Goal: Task Accomplishment & Management: Complete application form

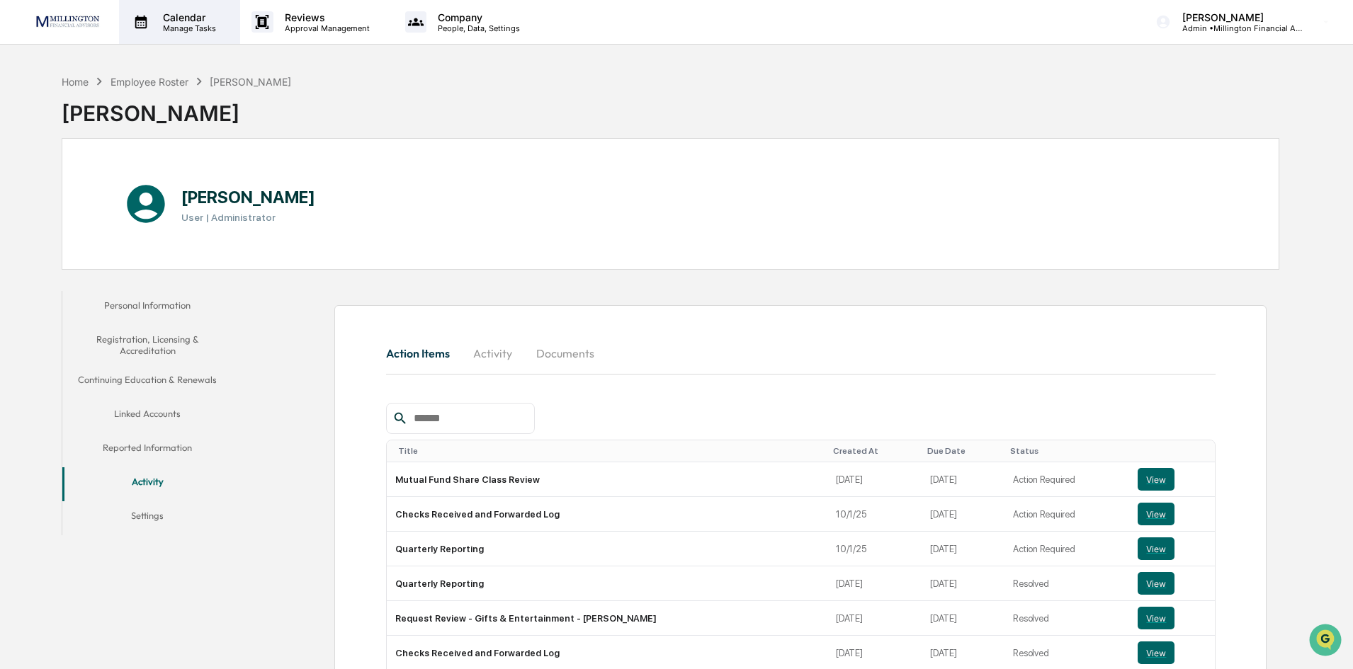
click at [181, 22] on p "Calendar" at bounding box center [188, 17] width 72 height 12
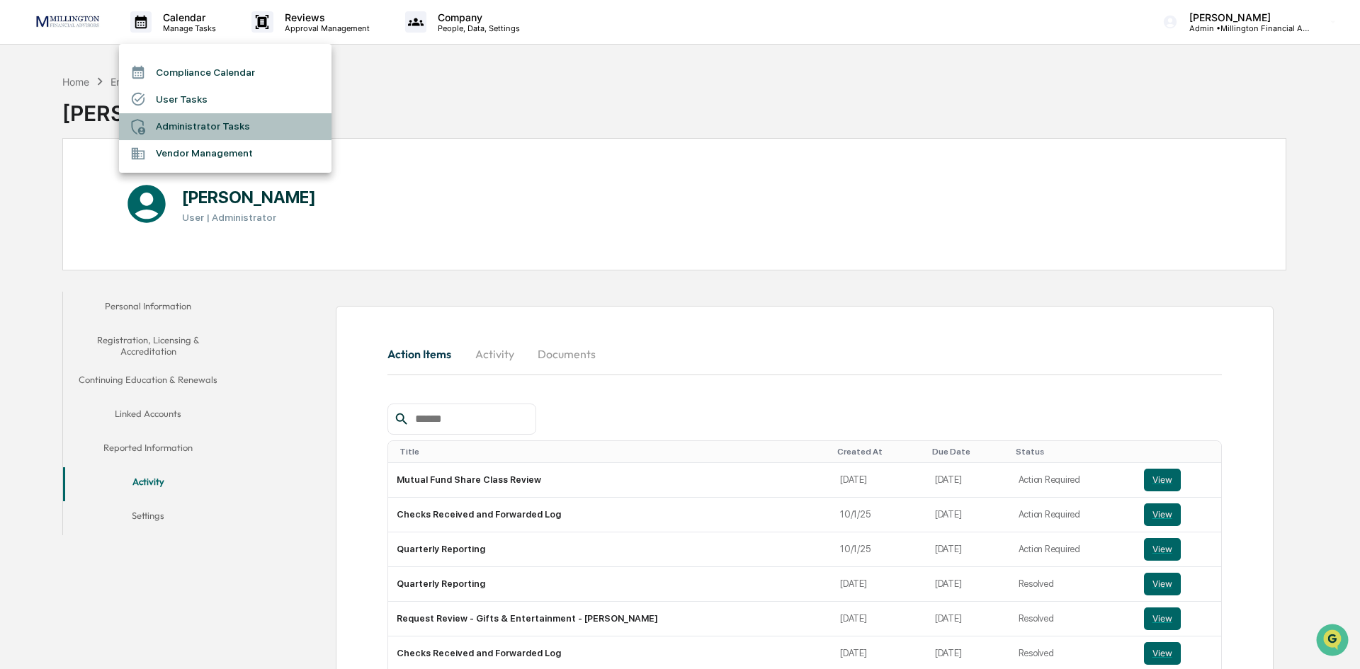
click at [179, 123] on li "Administrator Tasks" at bounding box center [225, 126] width 213 height 27
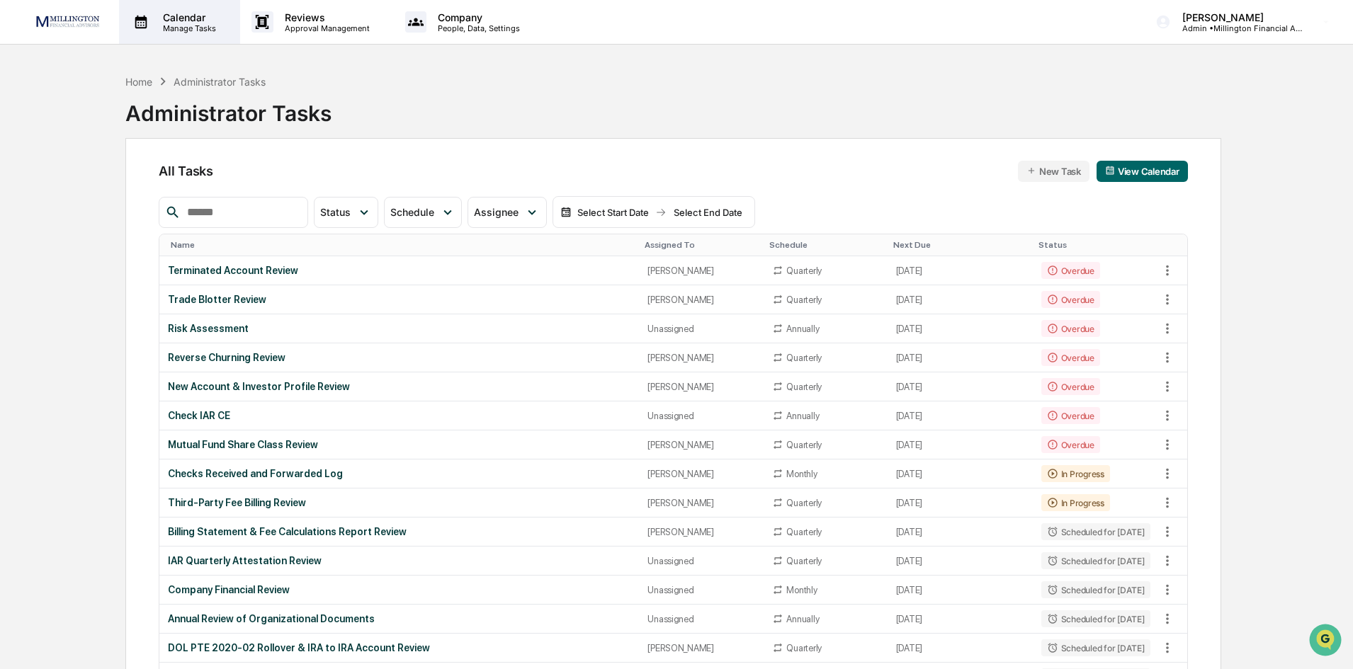
click at [171, 41] on div "Calendar Manage Tasks" at bounding box center [179, 22] width 121 height 44
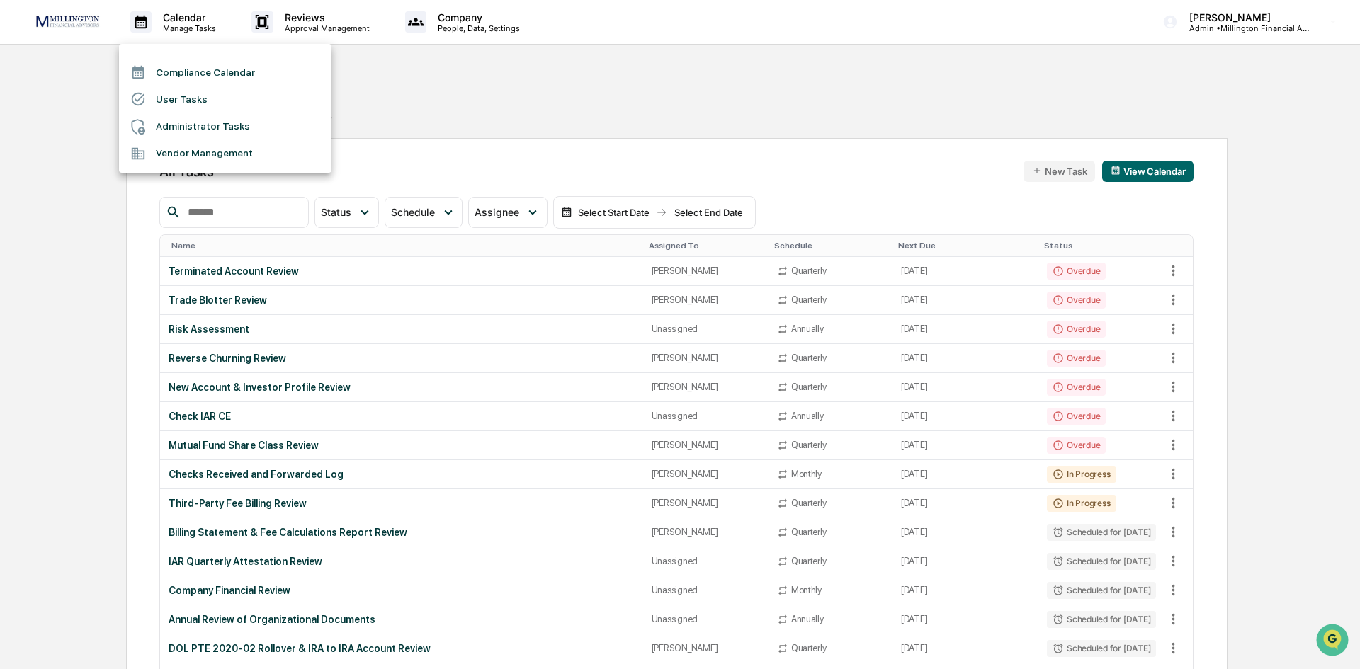
click at [179, 31] on div at bounding box center [680, 334] width 1360 height 669
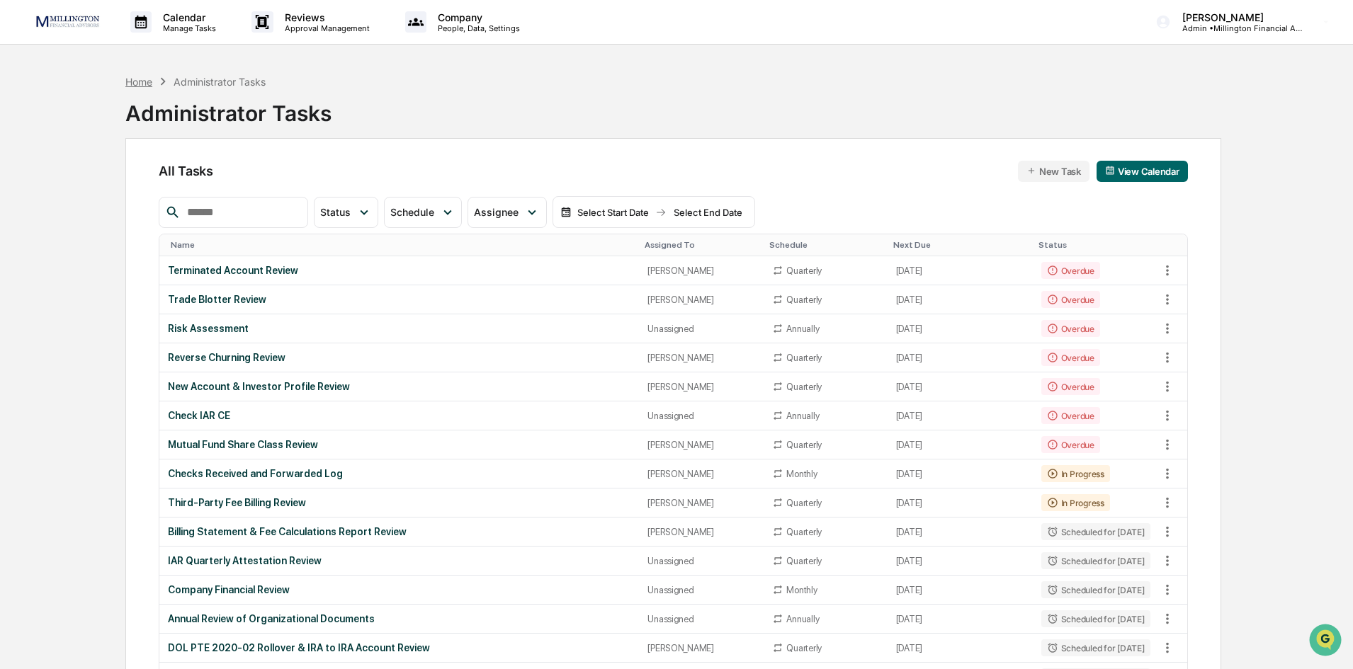
click at [152, 84] on div "Home" at bounding box center [138, 82] width 27 height 12
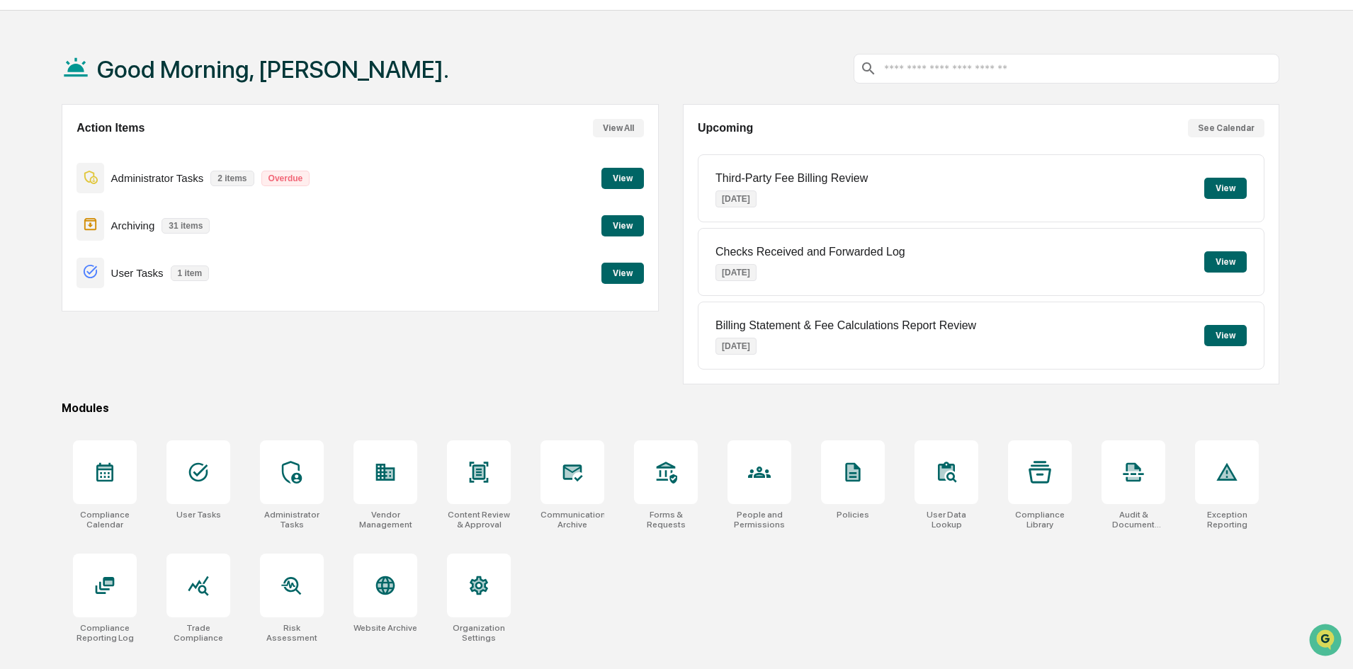
scroll to position [67, 0]
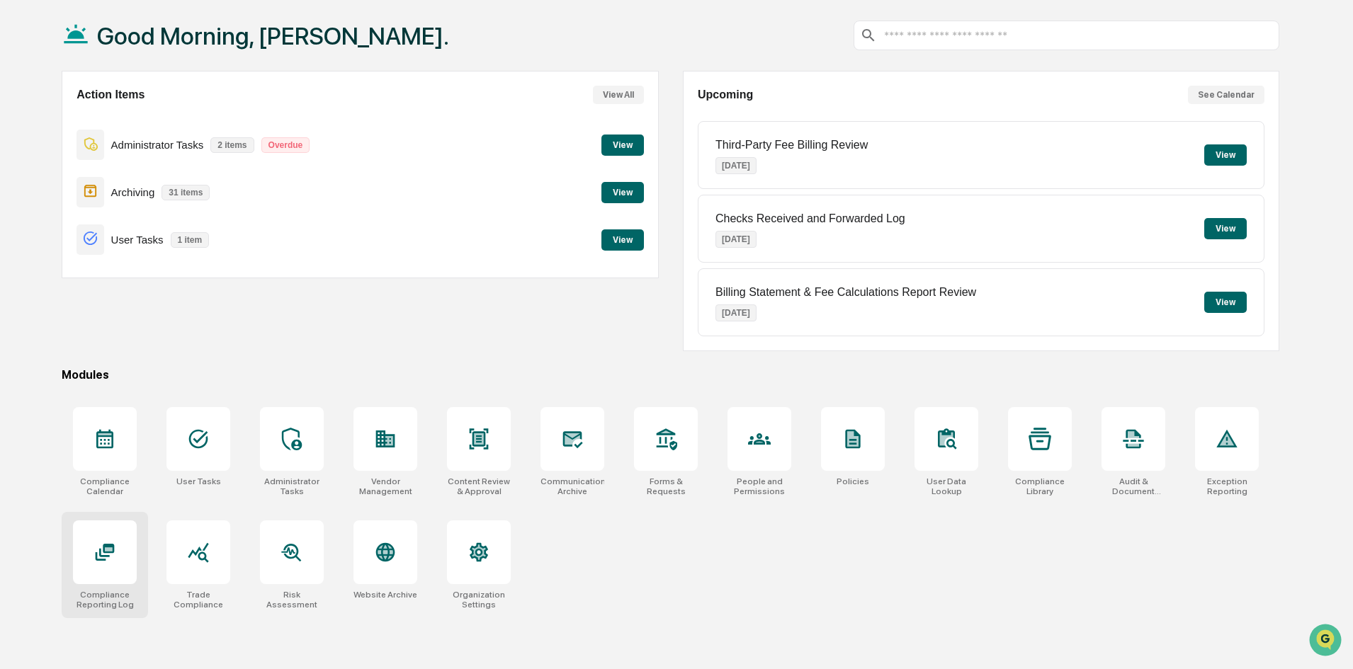
click at [105, 555] on icon at bounding box center [105, 552] width 23 height 23
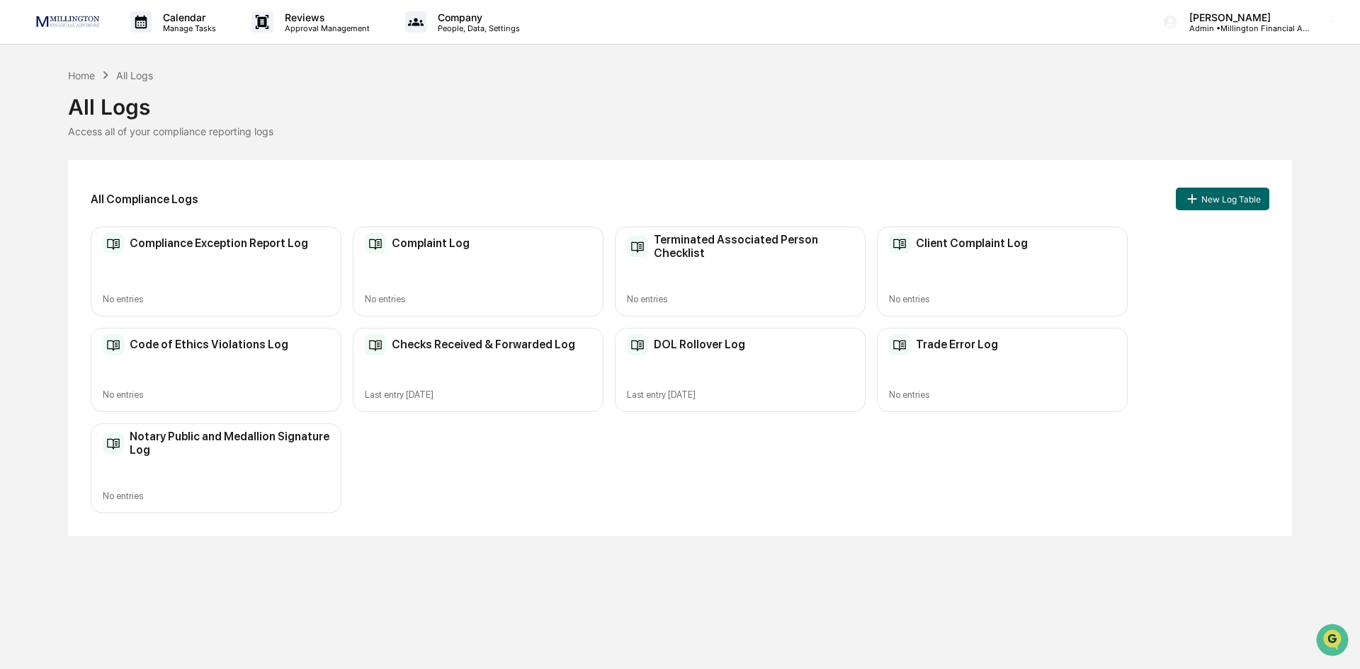
click at [485, 358] on div "Checks Received & Forwarded Log Last entry [DATE]" at bounding box center [478, 370] width 251 height 84
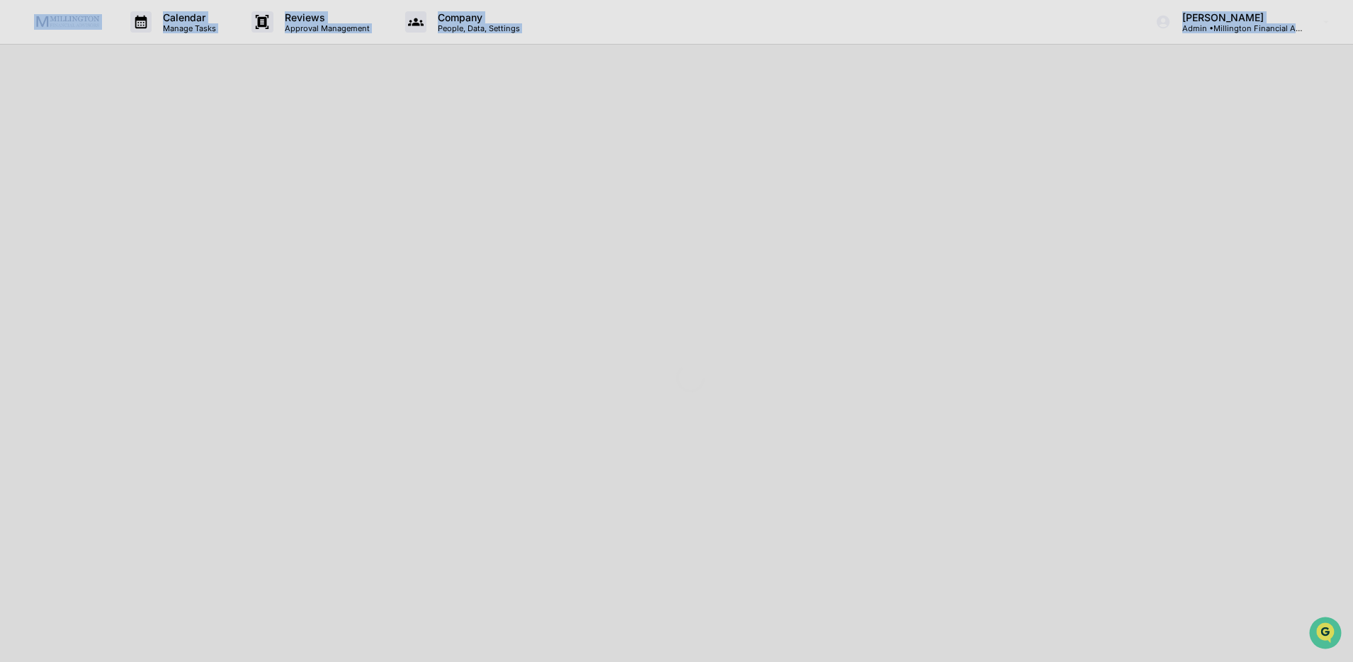
click at [485, 358] on div at bounding box center [690, 378] width 1381 height 757
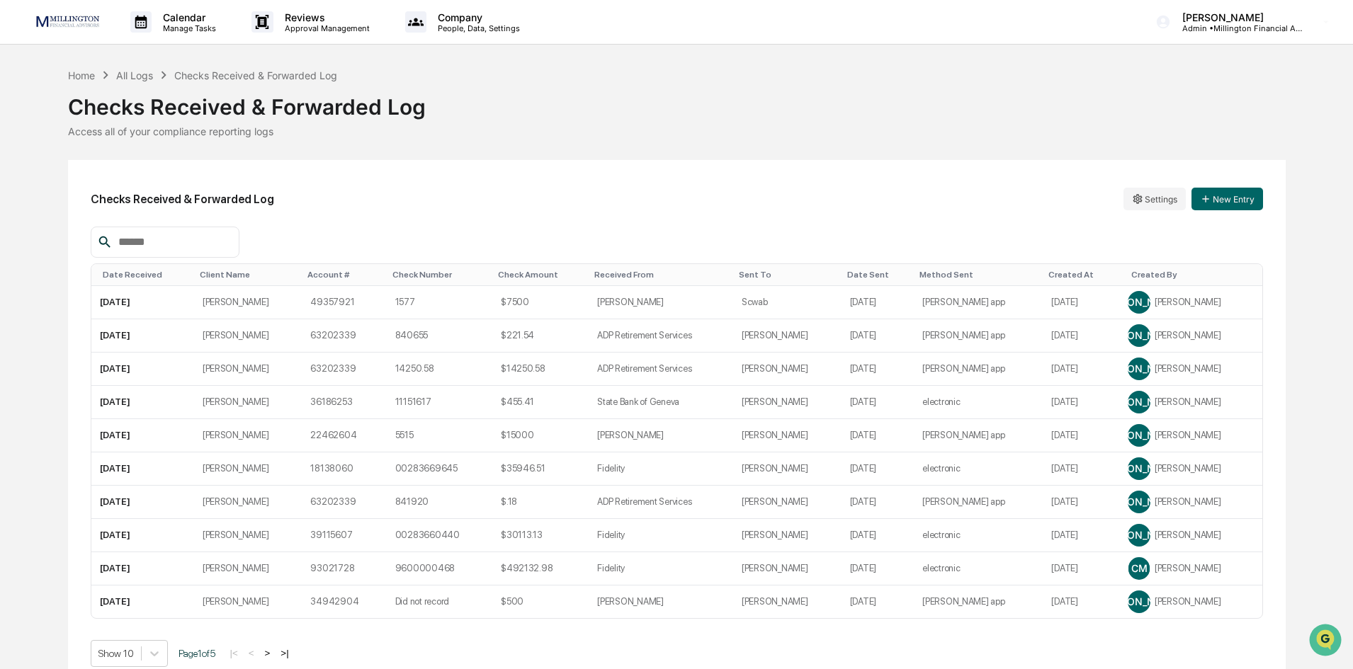
click at [869, 273] on div "Date Sent" at bounding box center [877, 275] width 61 height 10
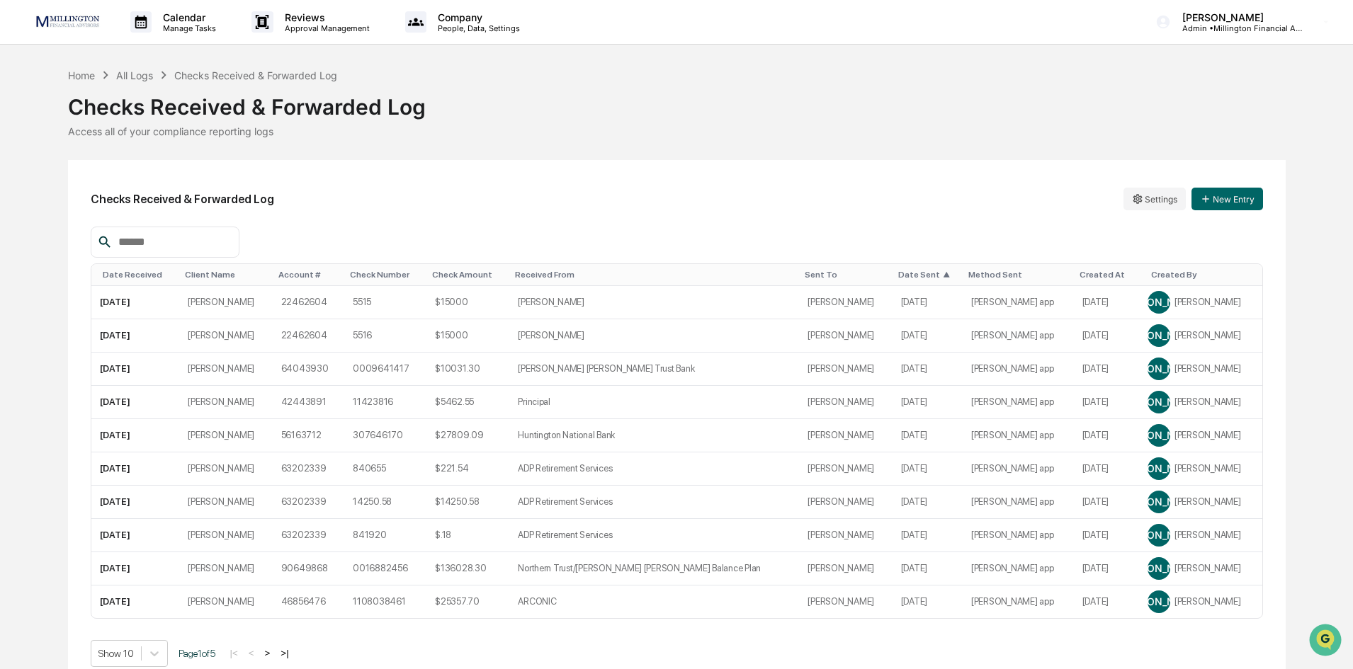
click at [919, 271] on div "Date Sent ▲" at bounding box center [927, 275] width 59 height 10
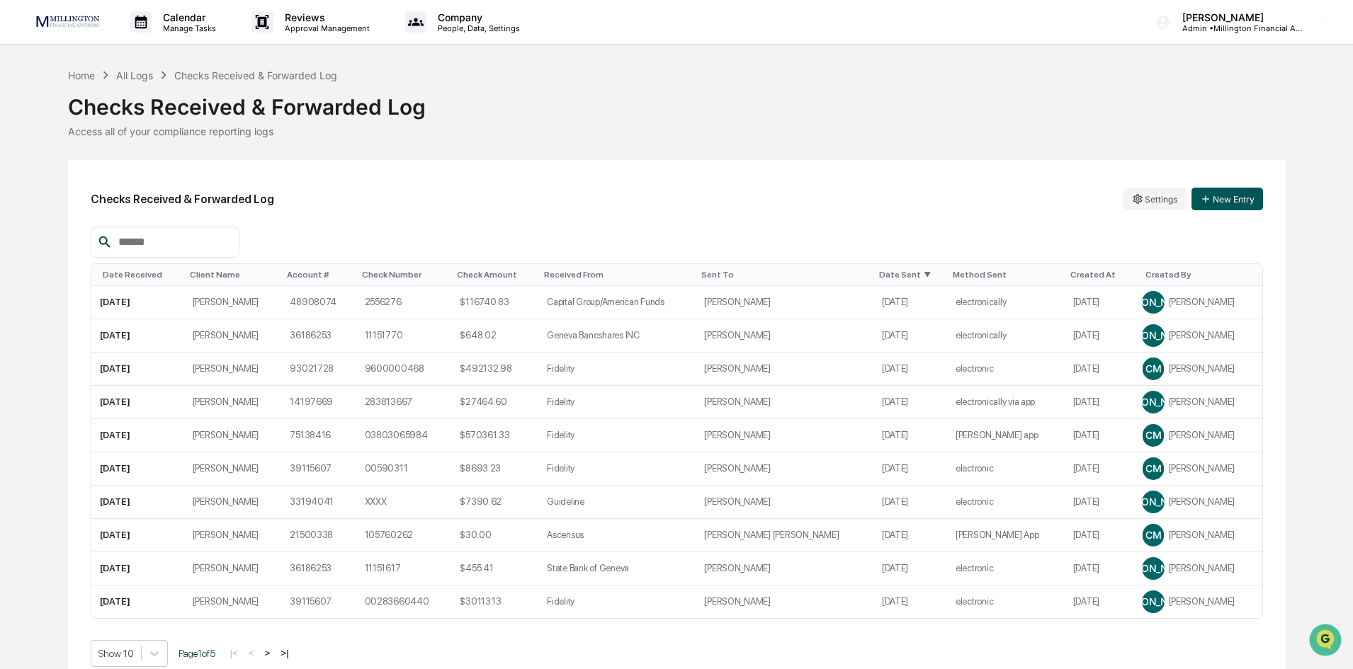
click at [1218, 196] on button "New Entry" at bounding box center [1227, 199] width 72 height 23
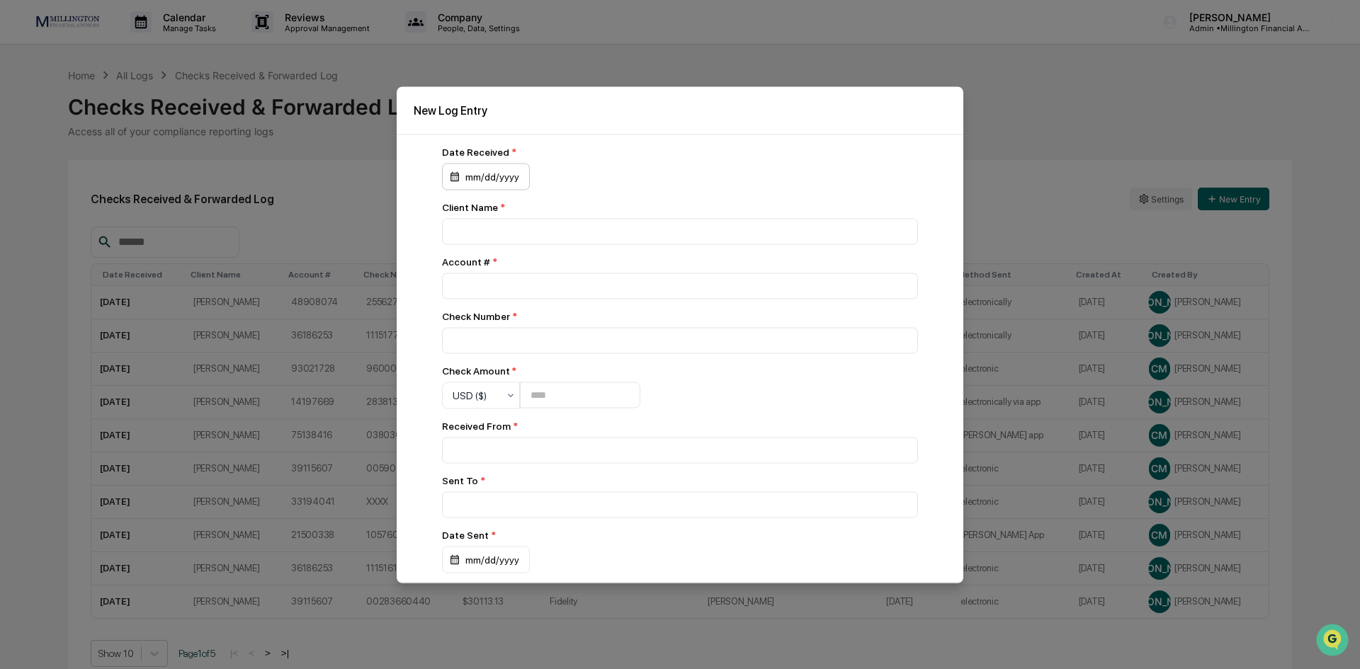
click at [491, 169] on div "mm/dd/yyyy" at bounding box center [486, 176] width 88 height 27
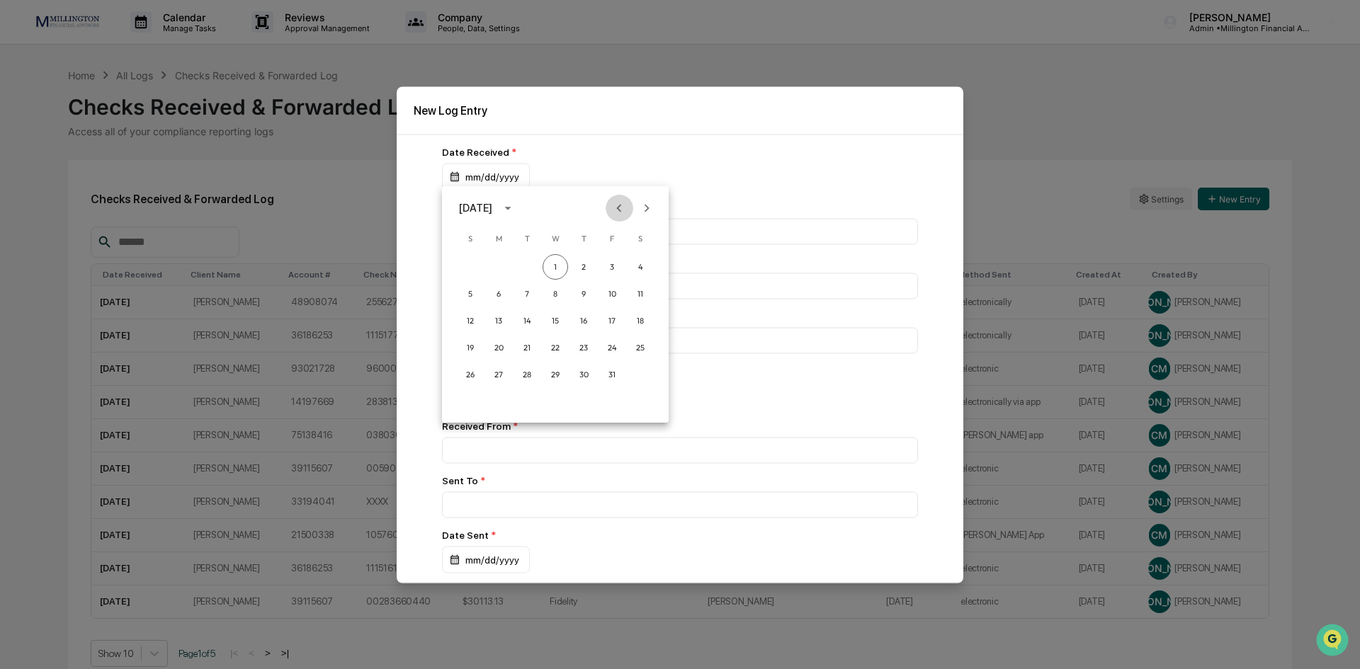
click at [626, 208] on icon "Previous month" at bounding box center [619, 208] width 16 height 16
click at [584, 348] on button "25" at bounding box center [584, 348] width 26 height 26
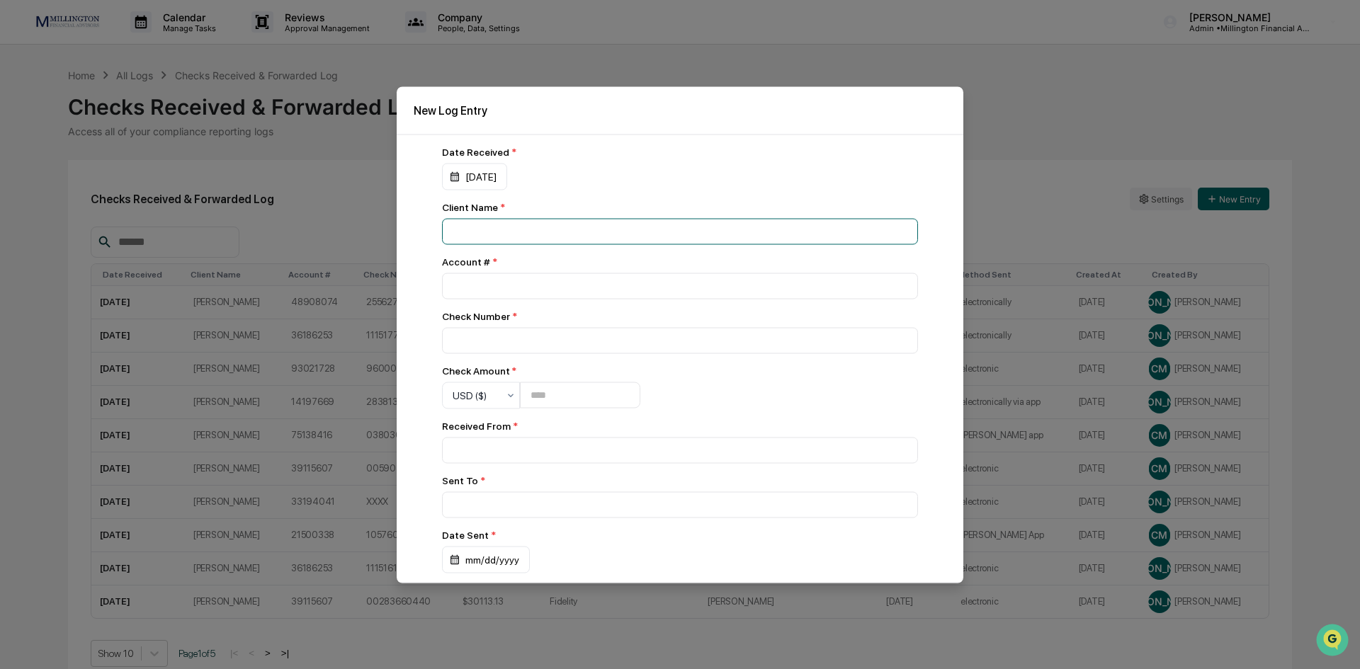
click at [526, 224] on input at bounding box center [680, 231] width 476 height 26
type input "**********"
click at [516, 295] on input "number" at bounding box center [680, 286] width 476 height 26
type input "********"
click at [499, 350] on input at bounding box center [680, 340] width 476 height 26
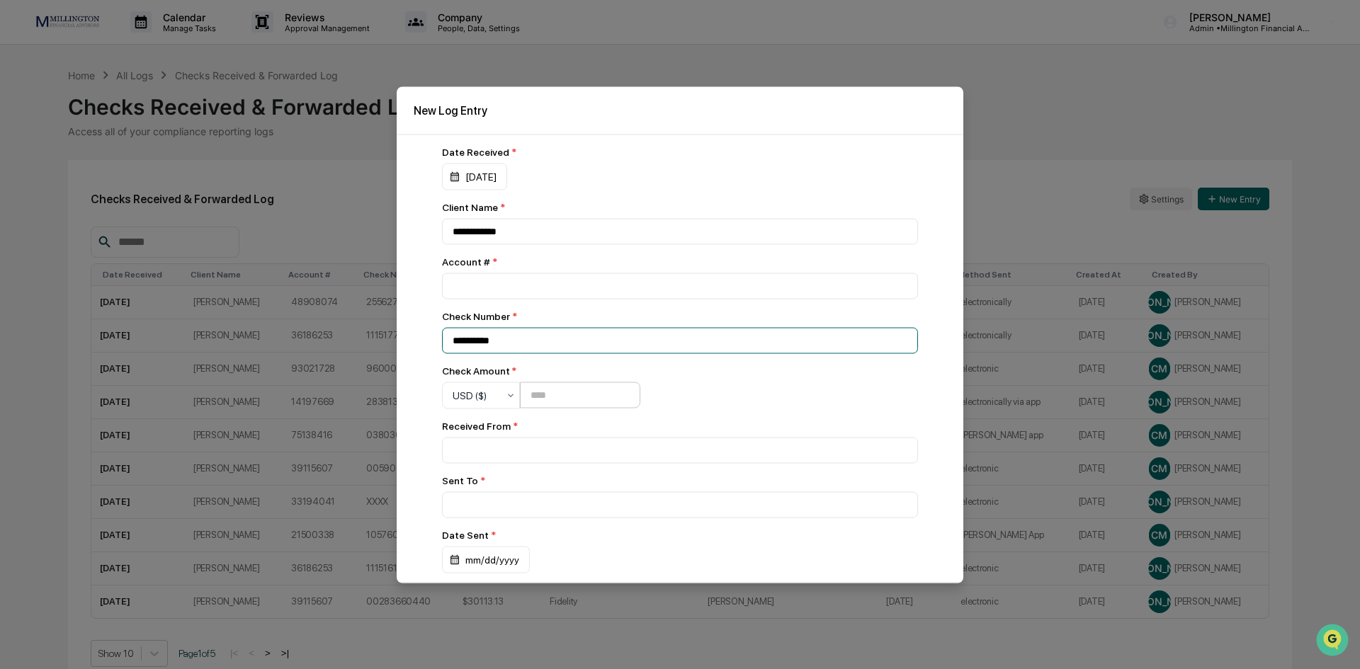
type input "**********"
click at [545, 395] on input "number" at bounding box center [580, 396] width 120 height 26
type input "*********"
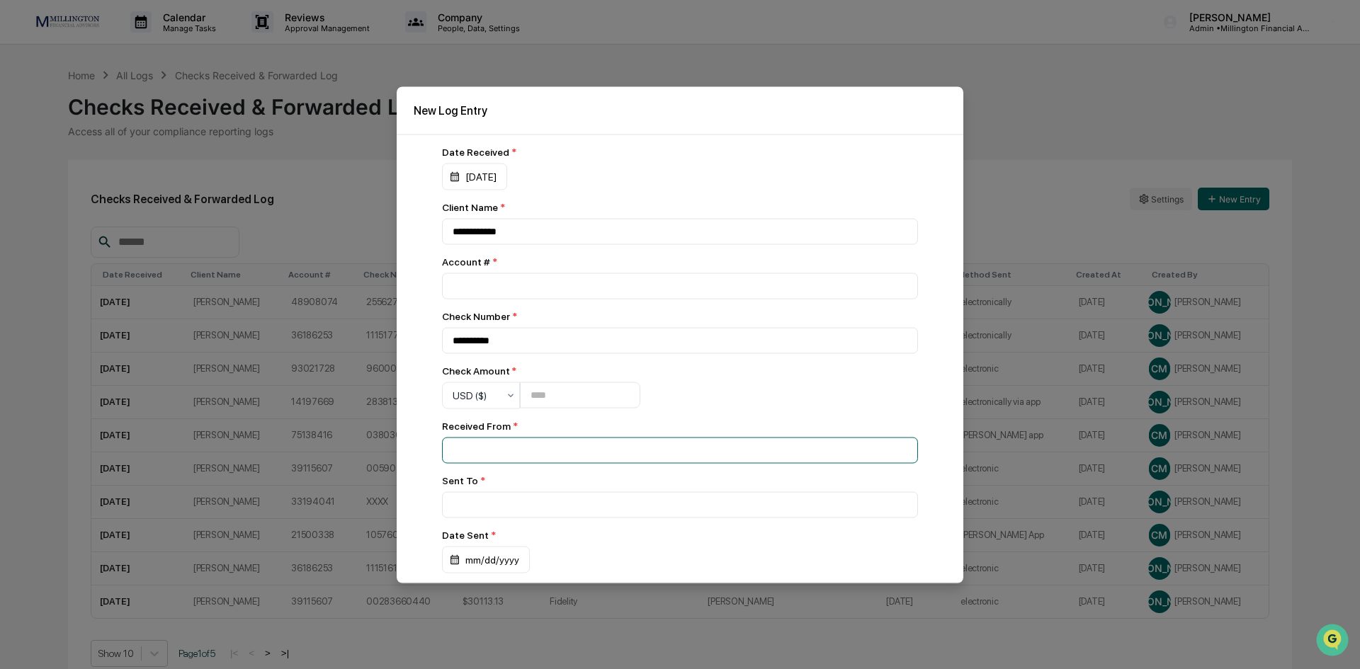
click at [538, 453] on input at bounding box center [680, 450] width 476 height 26
type input "**********"
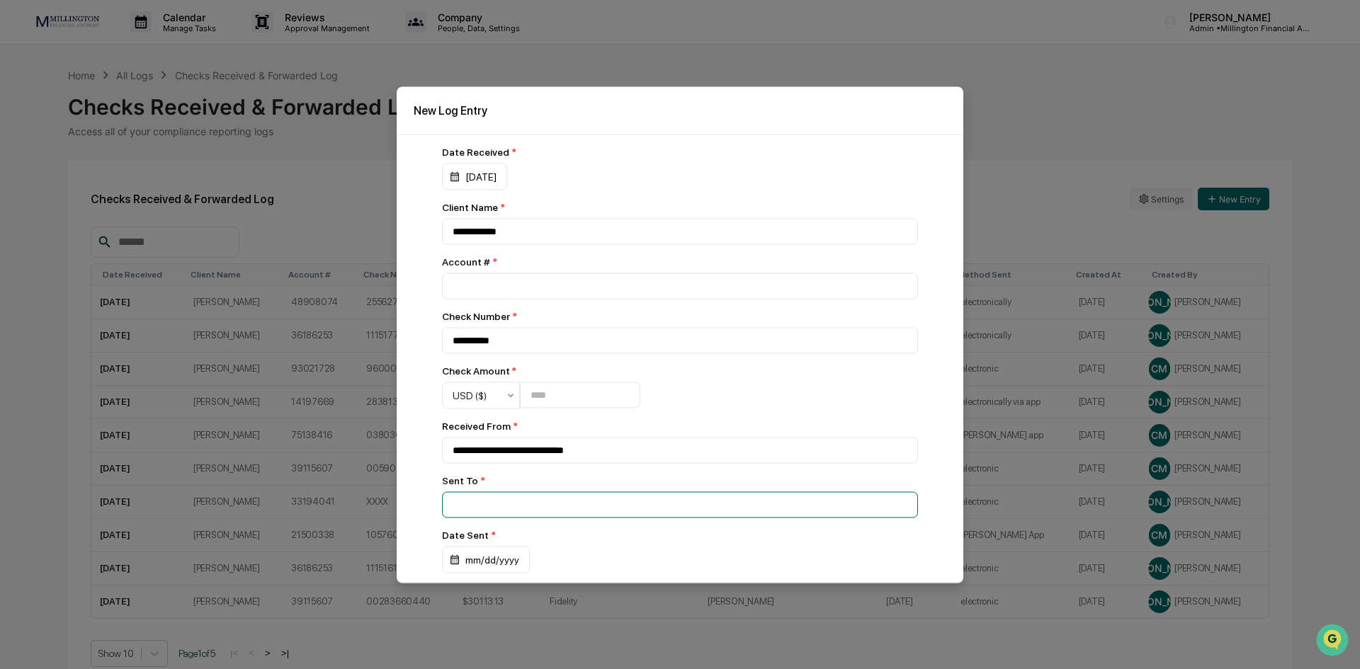
click at [548, 511] on input at bounding box center [680, 505] width 476 height 26
type input "*"
click at [537, 511] on input "*" at bounding box center [680, 505] width 476 height 26
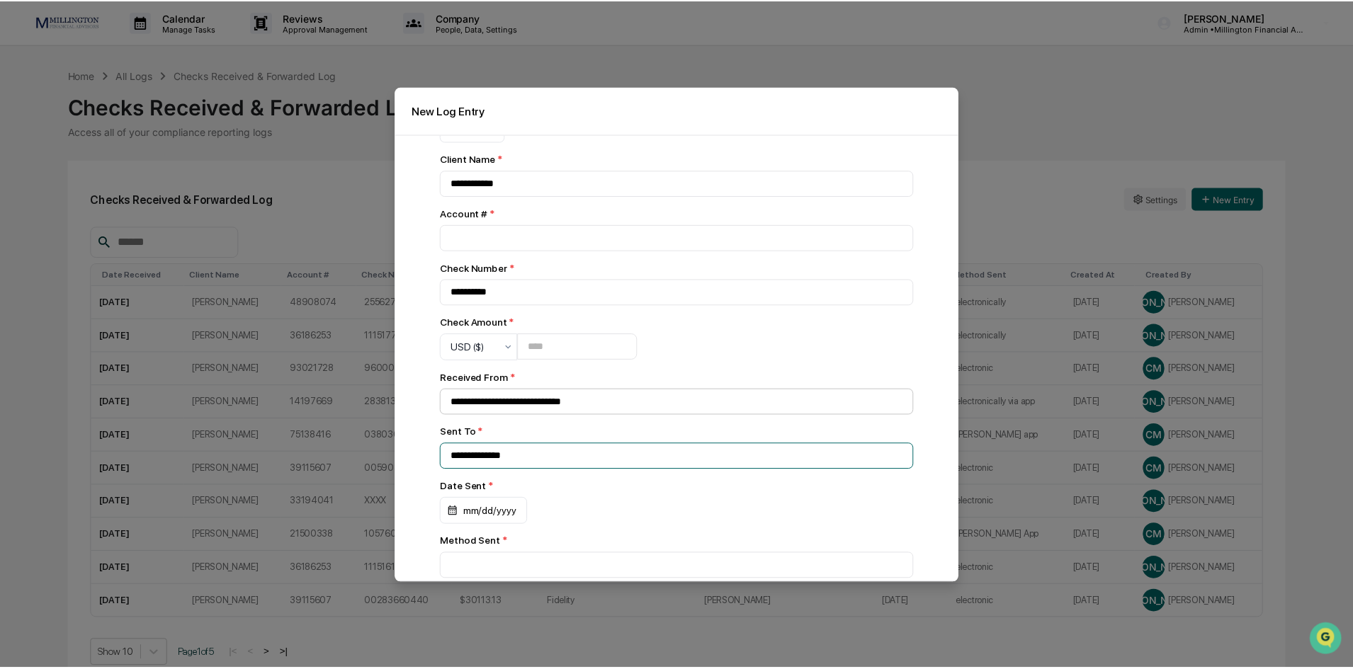
scroll to position [106, 0]
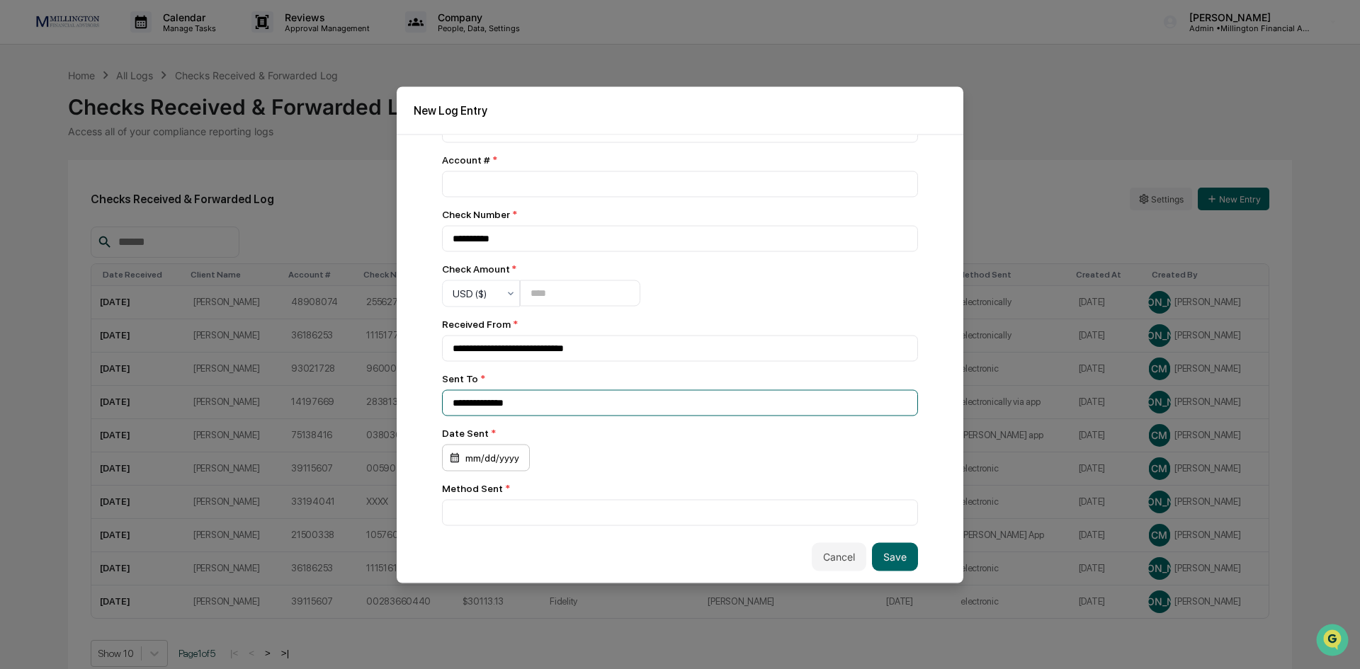
type input "**********"
click at [497, 460] on div "mm/dd/yyyy" at bounding box center [486, 457] width 88 height 27
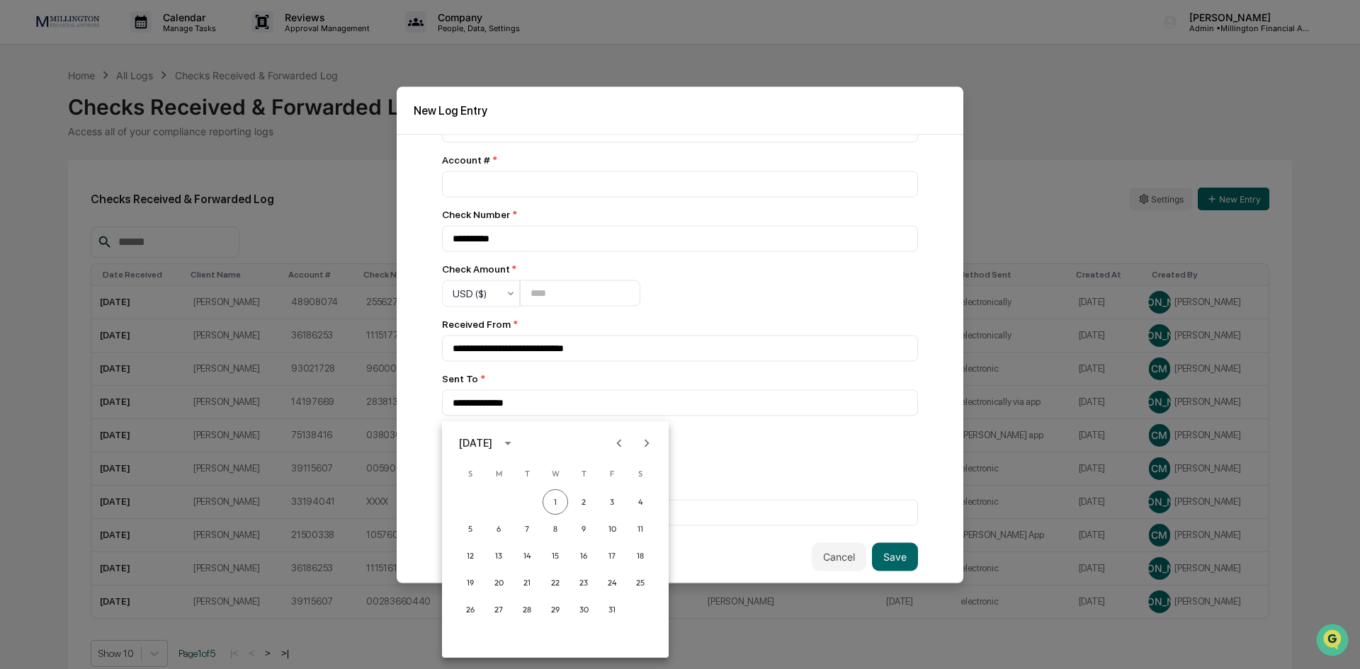
click at [621, 449] on icon "Previous month" at bounding box center [619, 444] width 16 height 16
click at [584, 578] on button "25" at bounding box center [584, 583] width 26 height 26
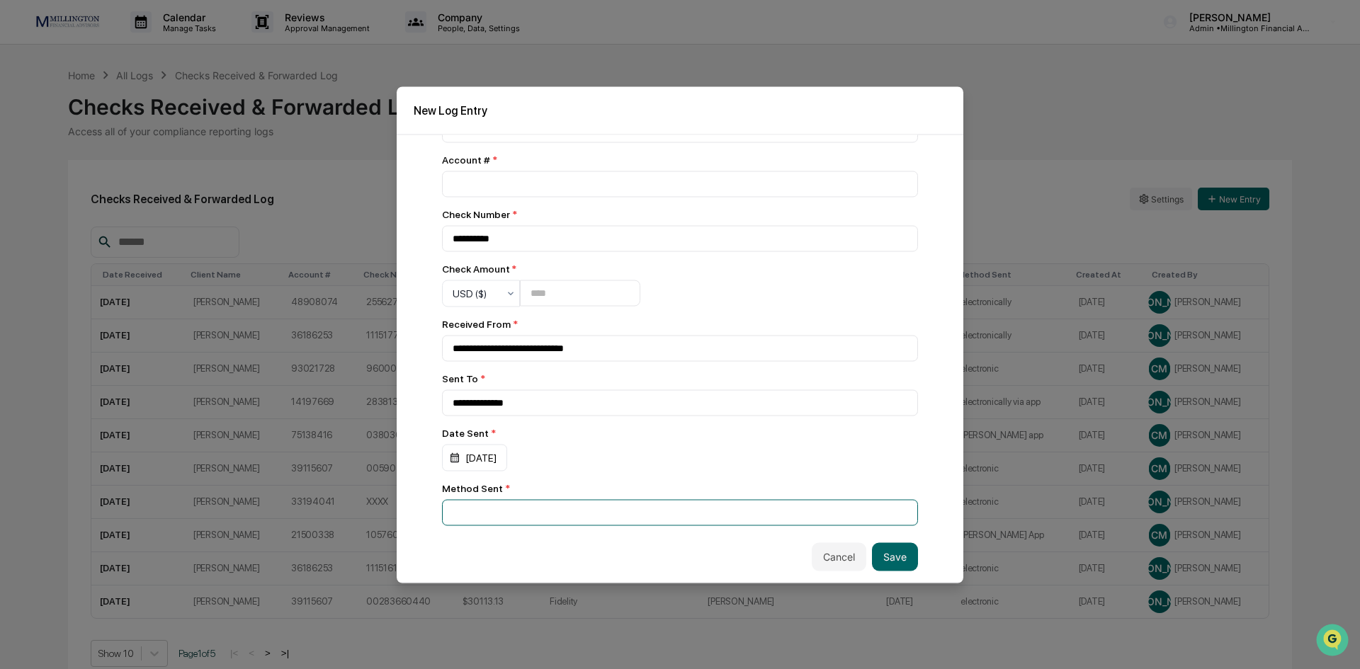
click at [542, 514] on input at bounding box center [680, 512] width 476 height 26
type input "**********"
click at [886, 556] on button "Save" at bounding box center [895, 557] width 46 height 28
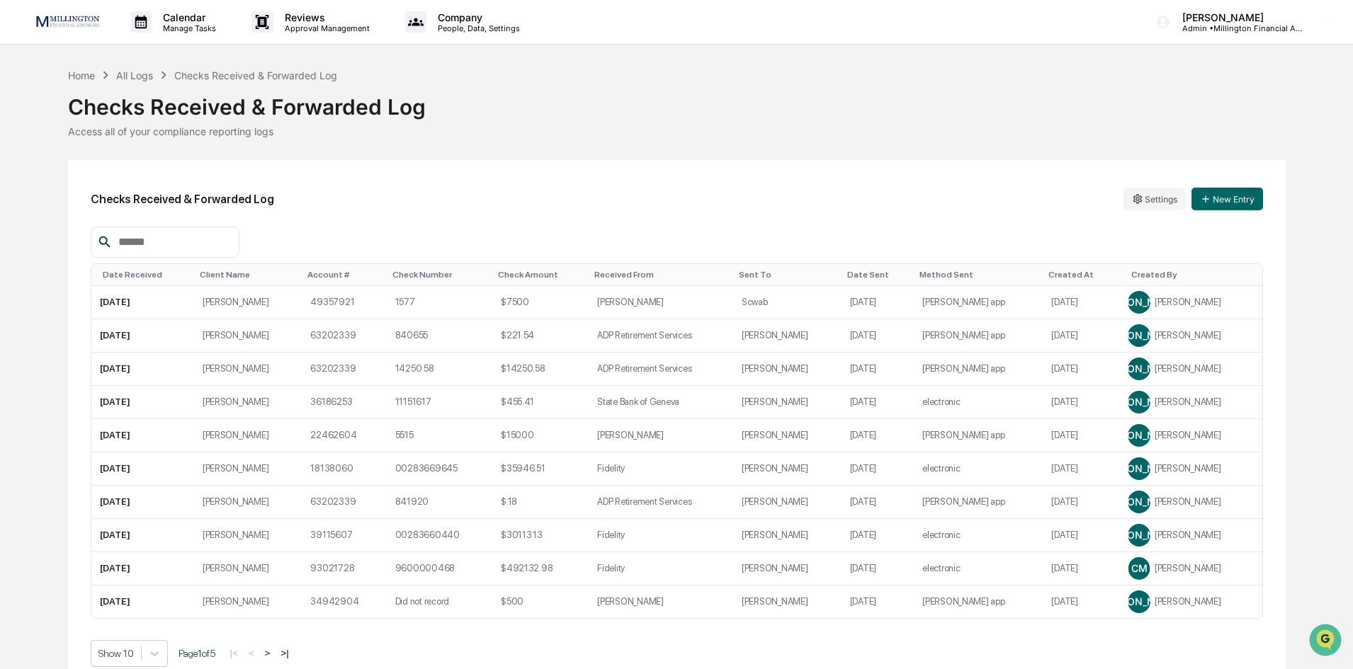
click at [866, 276] on div "Date Sent" at bounding box center [877, 275] width 61 height 10
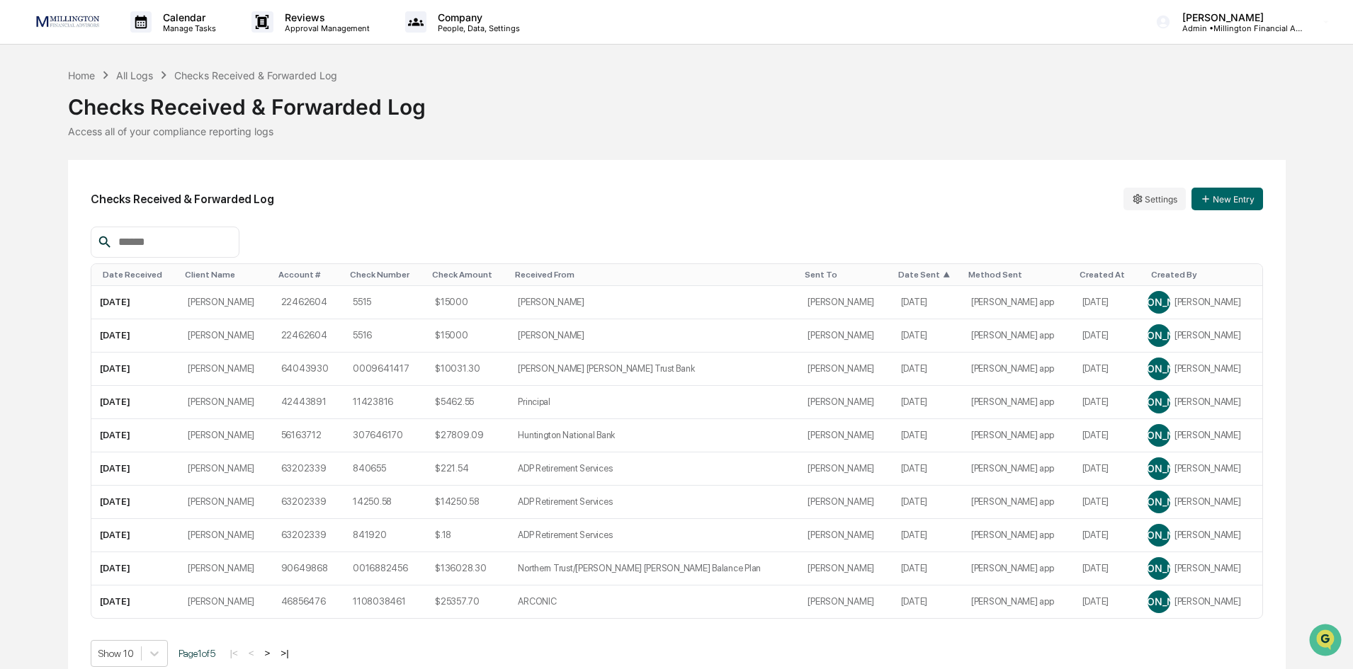
click at [910, 276] on div "Date Sent ▲" at bounding box center [927, 275] width 59 height 10
